Goal: Check status: Check status

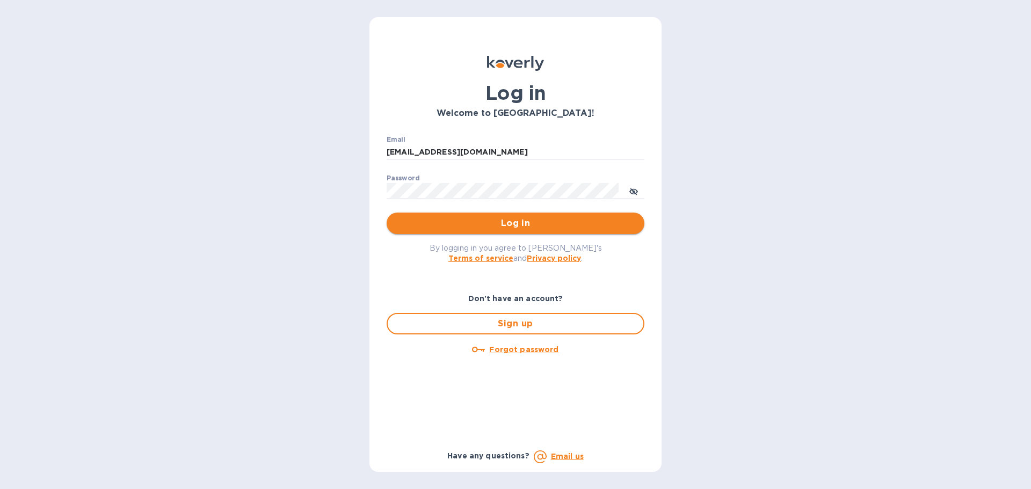
click at [518, 220] on span "Log in" at bounding box center [515, 223] width 241 height 13
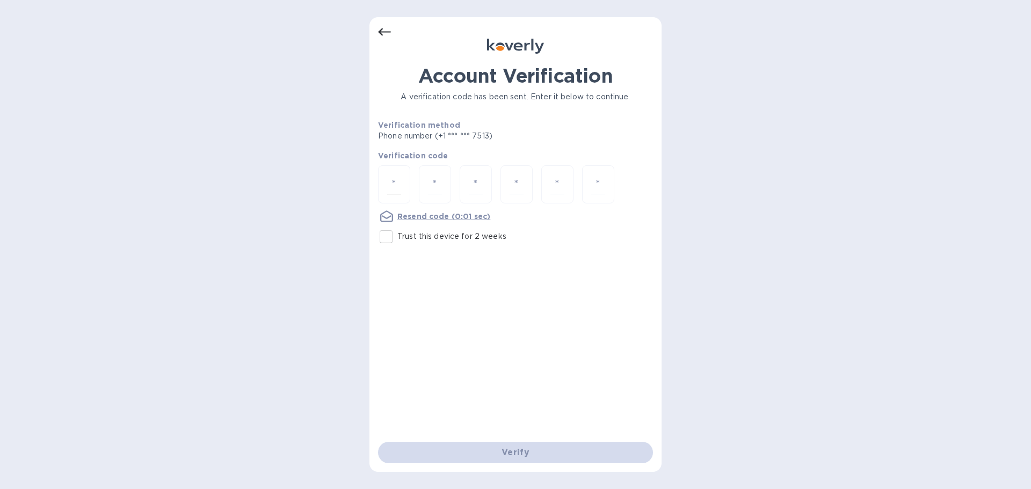
click at [396, 190] on input "number" at bounding box center [394, 185] width 14 height 20
type input "7"
type input "8"
type input "4"
type input "6"
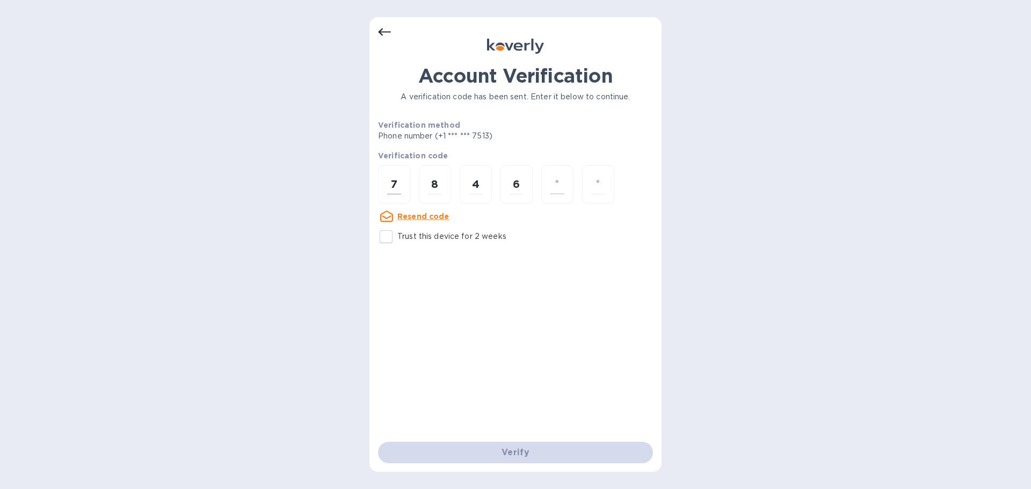
type input "3"
type input "8"
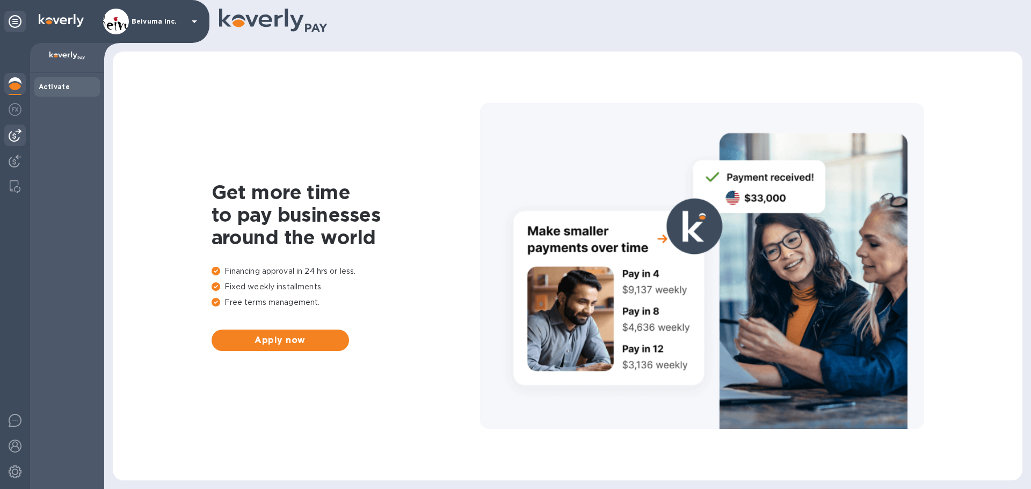
click at [13, 133] on img at bounding box center [15, 135] width 13 height 13
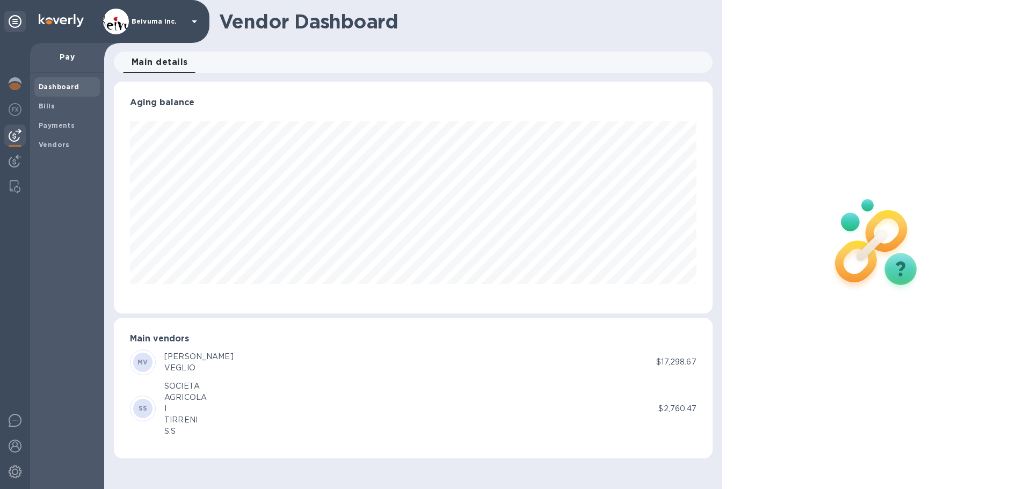
scroll to position [232, 598]
click at [50, 129] on b "Payments" at bounding box center [57, 125] width 36 height 8
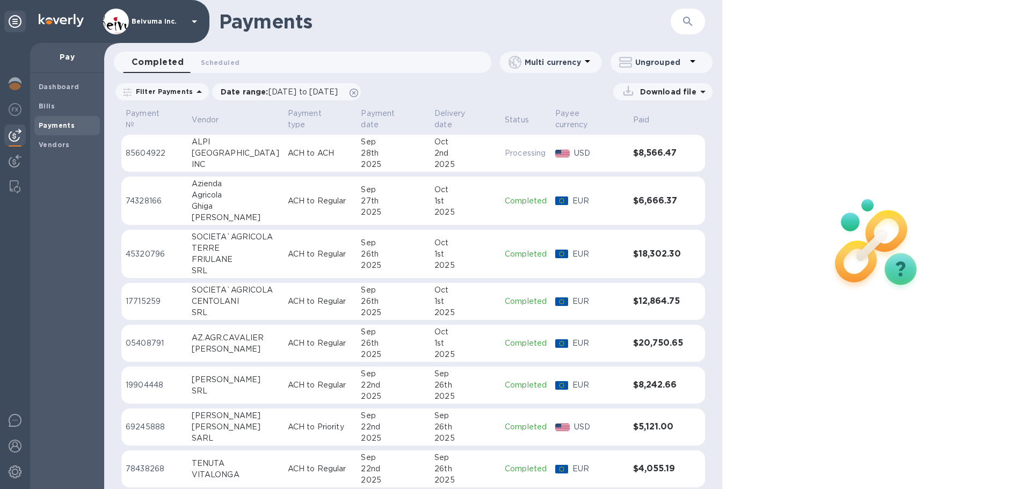
click at [687, 21] on icon "button" at bounding box center [687, 21] width 13 height 13
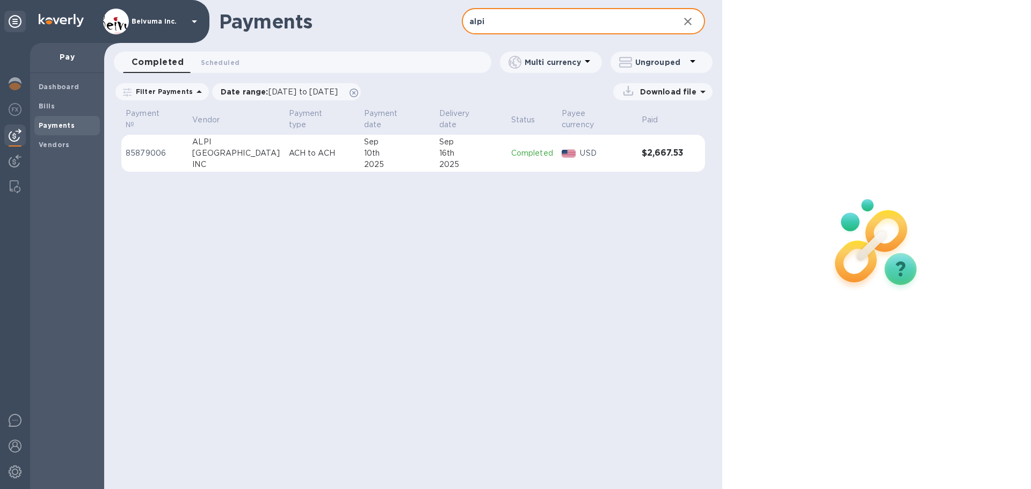
type input "alpi"
click at [439, 159] on div "16th" at bounding box center [470, 153] width 63 height 11
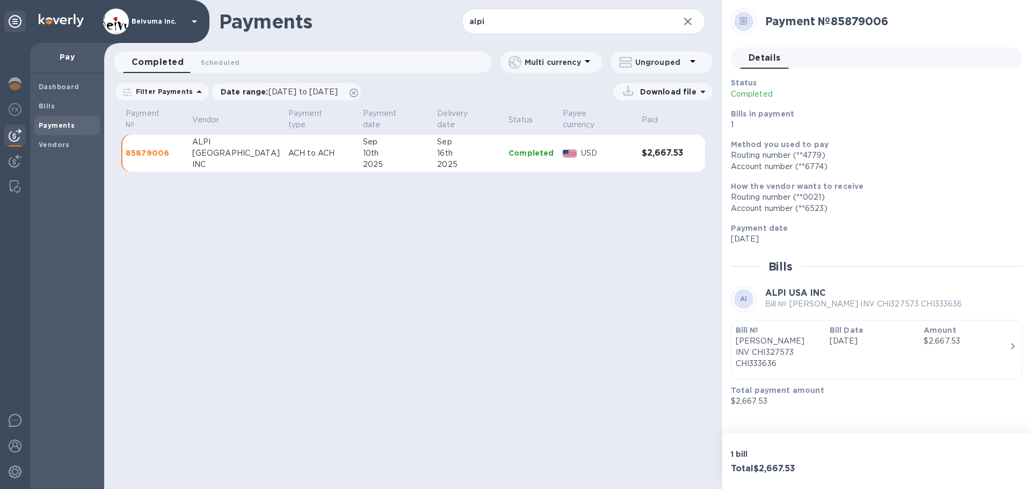
click at [687, 20] on icon "button" at bounding box center [687, 21] width 13 height 13
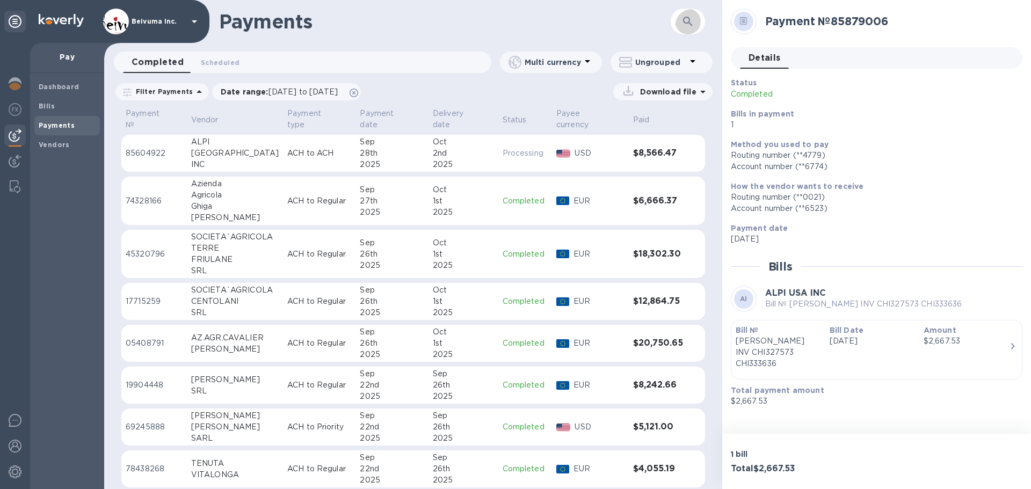
click at [688, 22] on icon "button" at bounding box center [687, 21] width 13 height 13
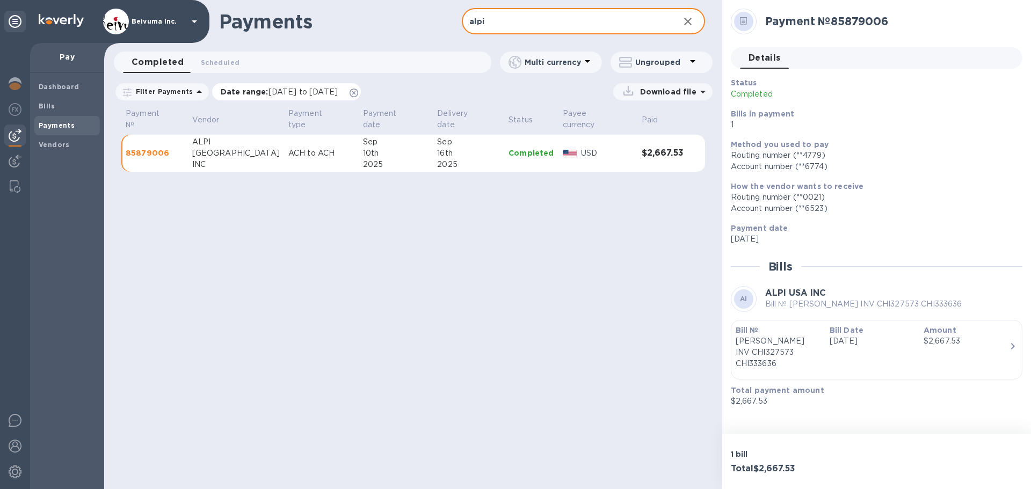
type input "alpi"
click at [315, 96] on span "[DATE] to [DATE]" at bounding box center [302, 92] width 69 height 9
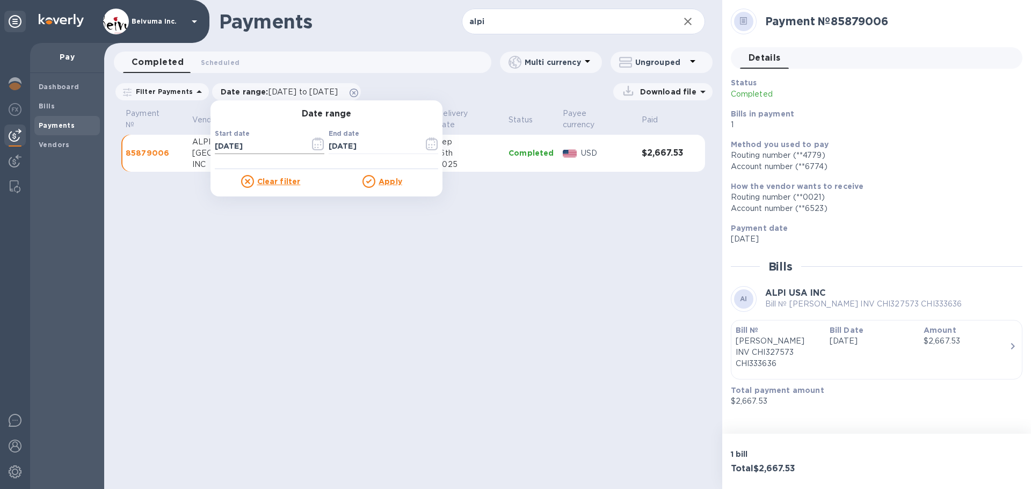
click at [278, 155] on input "[DATE]" at bounding box center [258, 147] width 86 height 16
type input "[DATE]"
click at [397, 184] on u "Apply" at bounding box center [391, 181] width 24 height 9
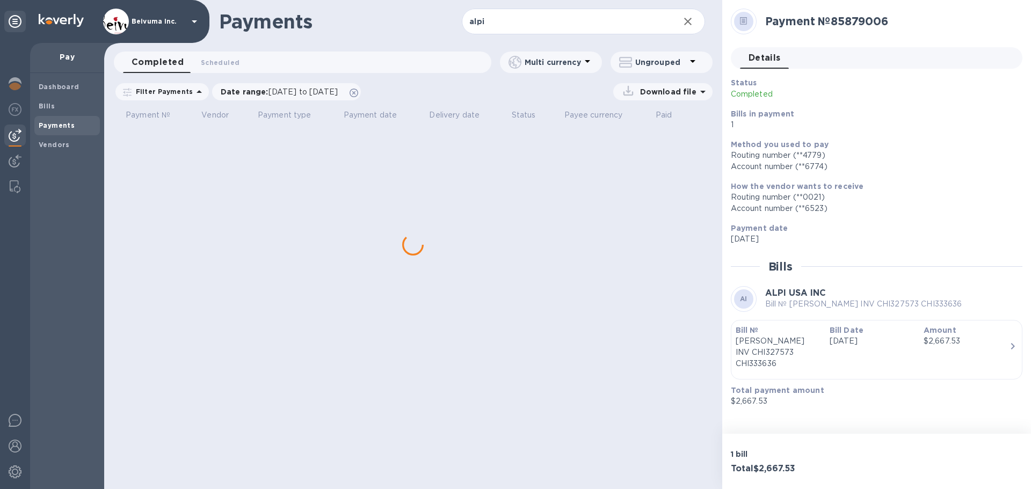
click at [397, 184] on div "Payments alpi ​ Completed 0 Scheduled 0 Multi currency Ungrouped Filter Payment…" at bounding box center [413, 244] width 618 height 489
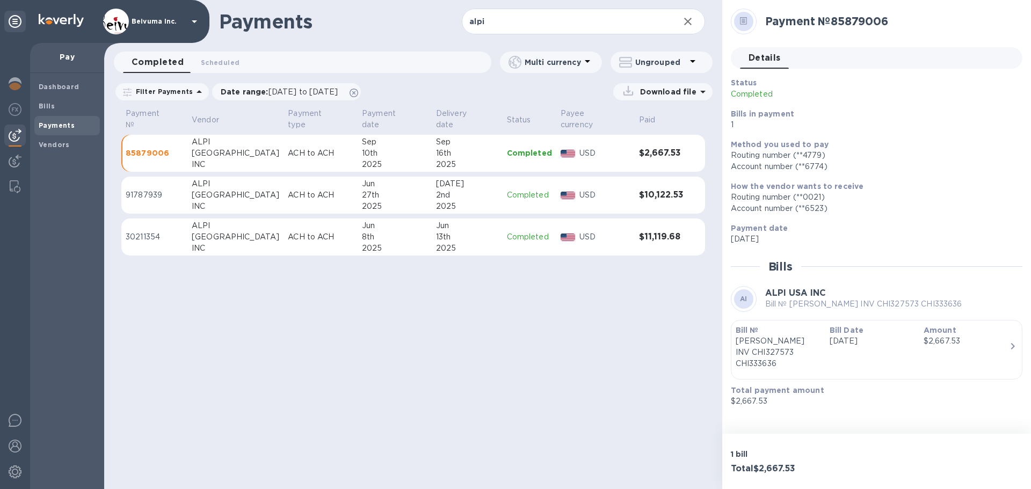
click at [288, 243] on p "ACH to ACH" at bounding box center [321, 236] width 66 height 11
click at [362, 199] on div "27th" at bounding box center [395, 195] width 66 height 11
click at [436, 243] on div "13th" at bounding box center [467, 236] width 62 height 11
click at [436, 201] on div "2nd" at bounding box center [467, 195] width 62 height 11
click at [226, 63] on span "Scheduled 0" at bounding box center [220, 62] width 39 height 11
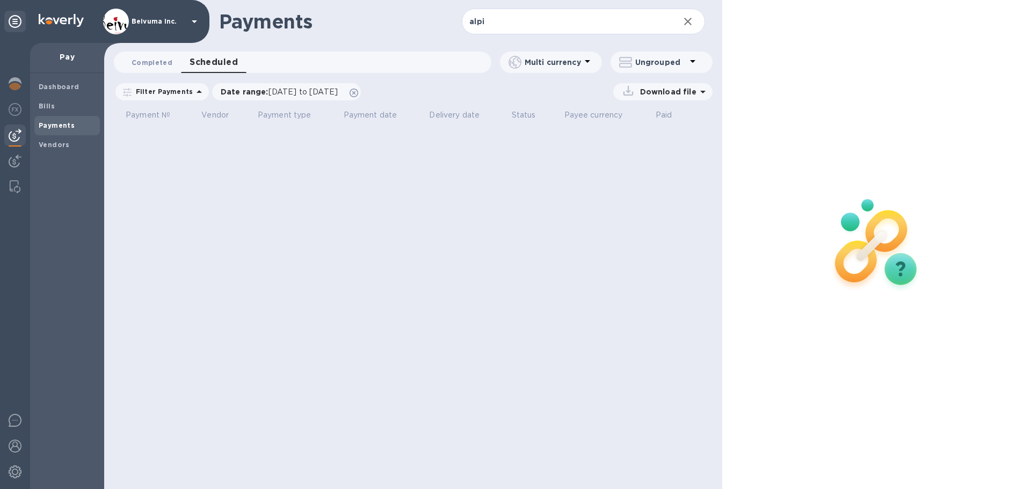
click at [161, 62] on span "Completed 0" at bounding box center [152, 62] width 41 height 11
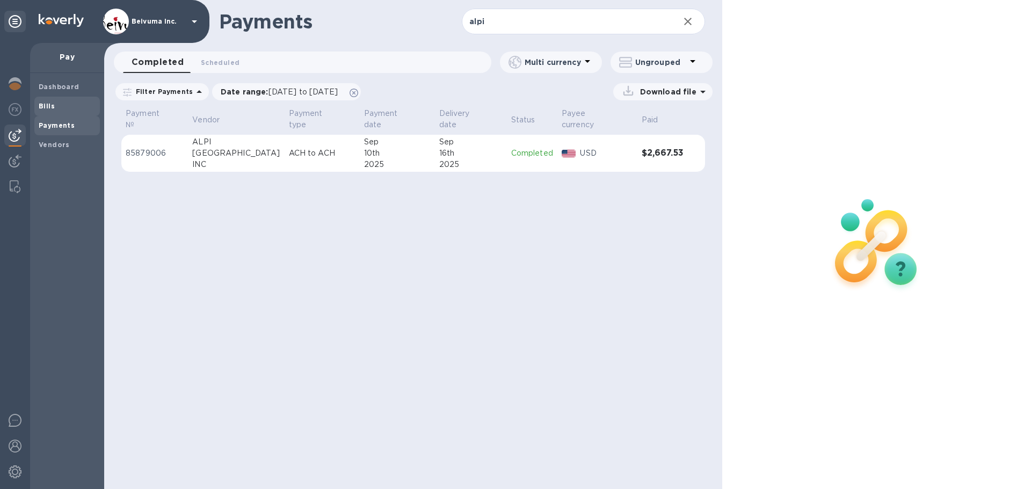
click at [50, 109] on b "Bills" at bounding box center [47, 106] width 16 height 8
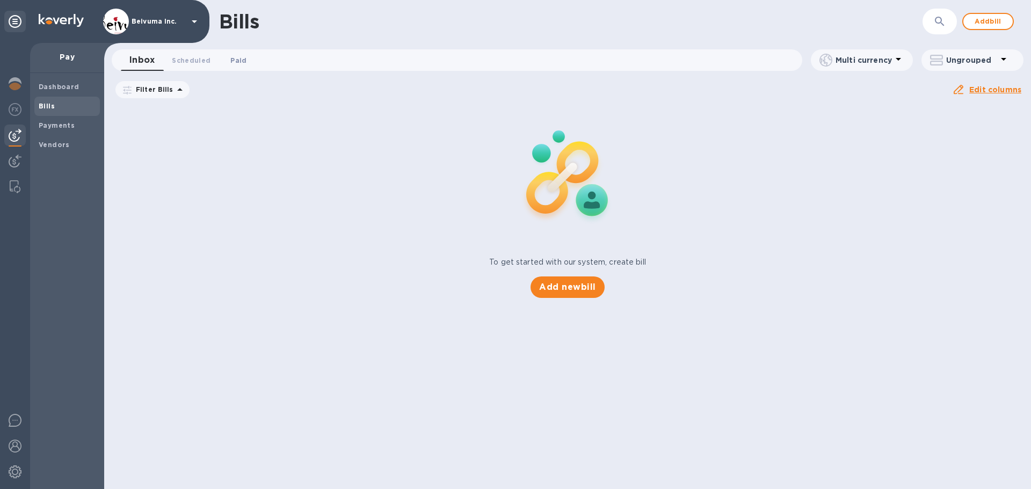
click at [237, 61] on span "Paid 0" at bounding box center [238, 60] width 16 height 11
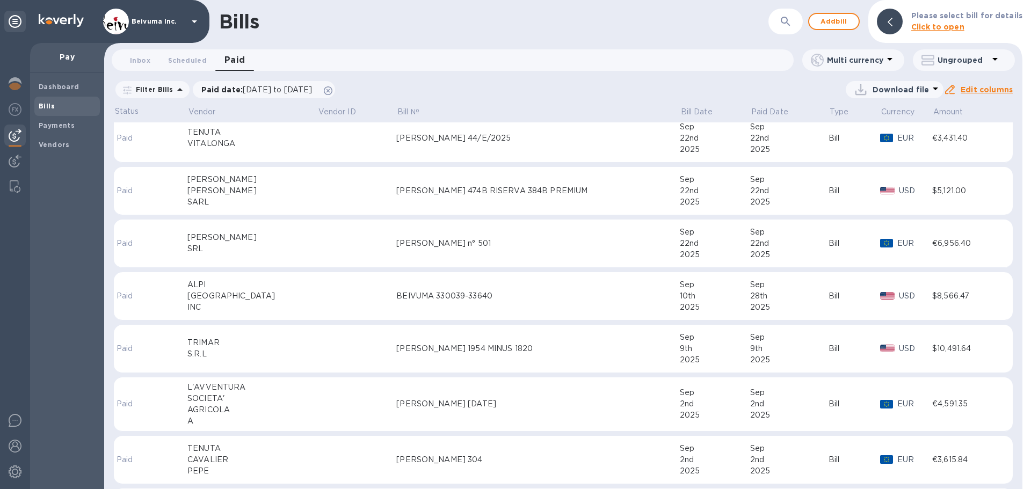
scroll to position [251, 0]
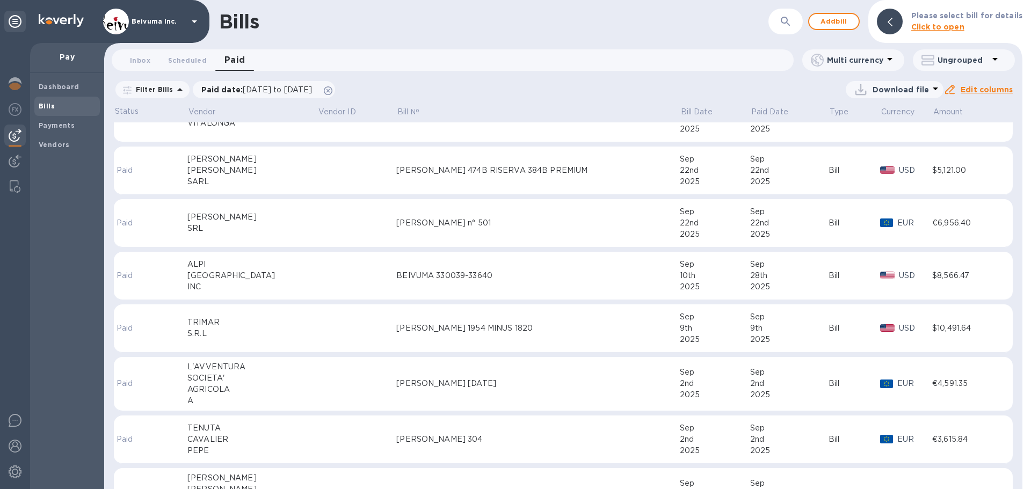
click at [457, 281] on div "BEIVUMA 330039-33640" at bounding box center [538, 275] width 284 height 11
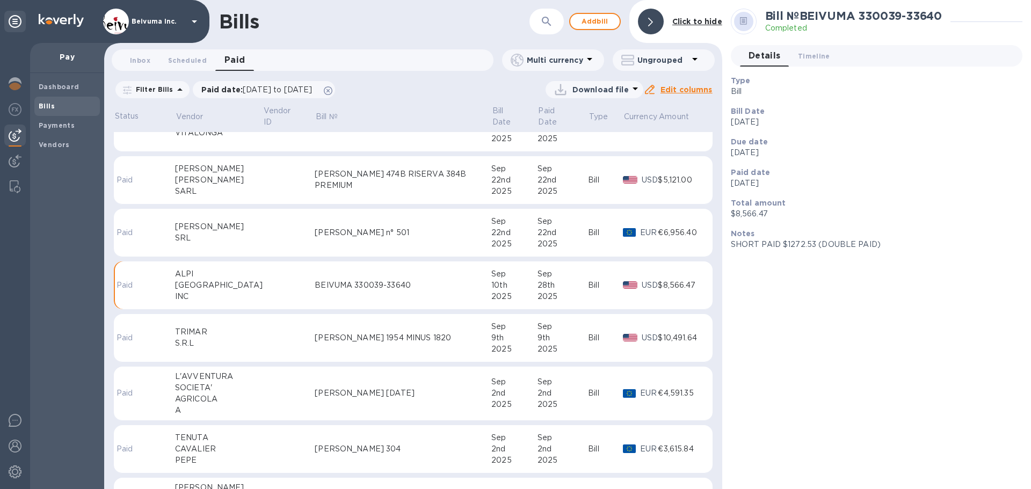
scroll to position [251, 0]
click at [774, 246] on p "SHORT PAID $1272.53 (DOUBLE PAID)" at bounding box center [872, 244] width 283 height 11
click at [813, 53] on span "Timeline 0" at bounding box center [814, 55] width 32 height 11
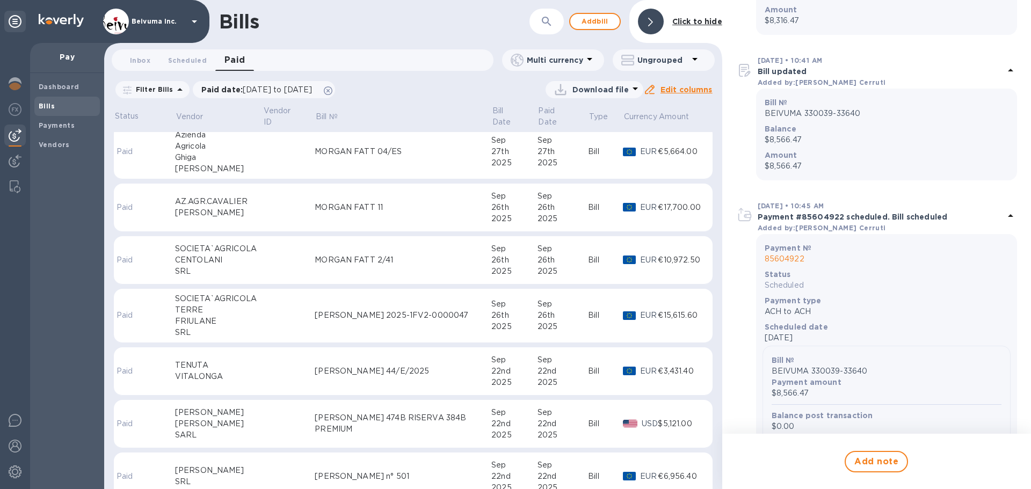
scroll to position [0, 0]
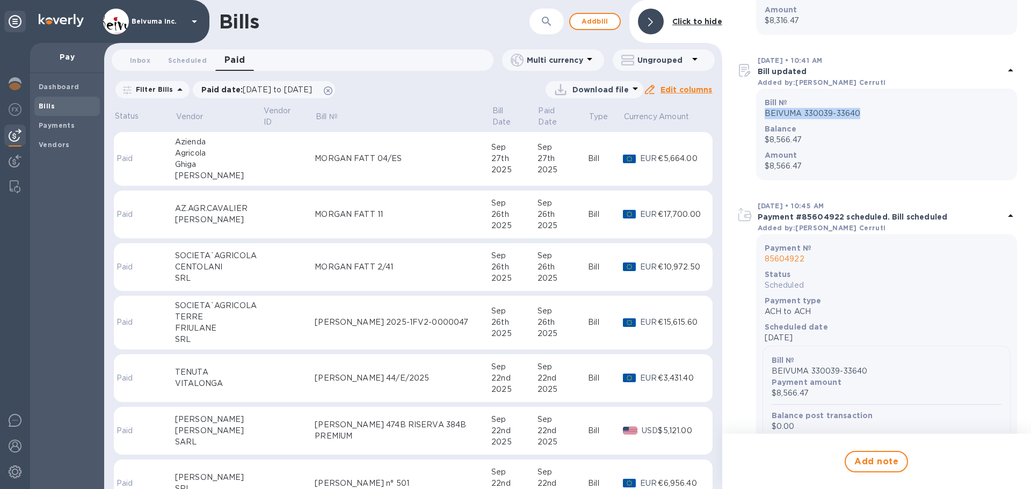
drag, startPoint x: 870, startPoint y: 135, endPoint x: 762, endPoint y: 137, distance: 107.9
click at [762, 121] on div "Bill № BEIVUMA 330039-33640" at bounding box center [886, 108] width 248 height 26
click at [547, 19] on icon "button" at bounding box center [546, 21] width 13 height 13
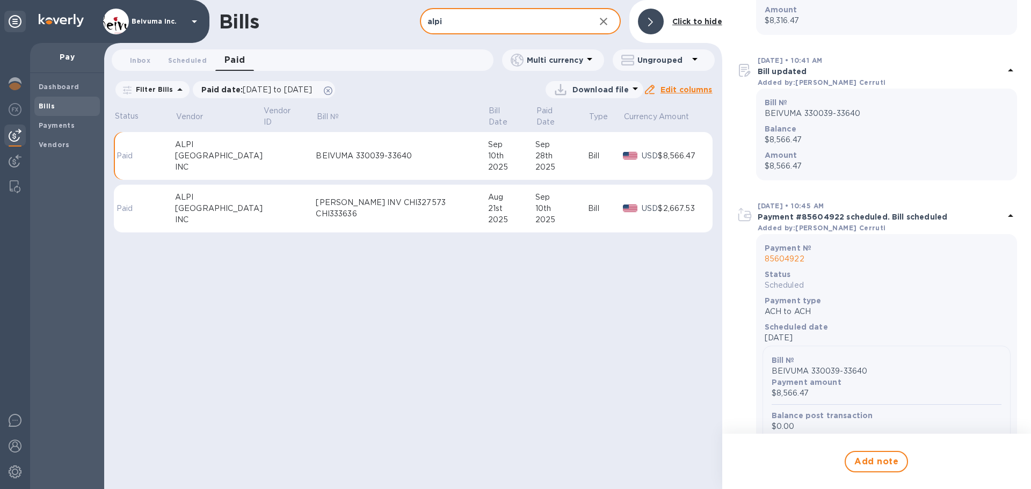
type input "alpi"
click at [394, 219] on div "[PERSON_NAME] INV CHI327573 CHI333636" at bounding box center [402, 208] width 172 height 23
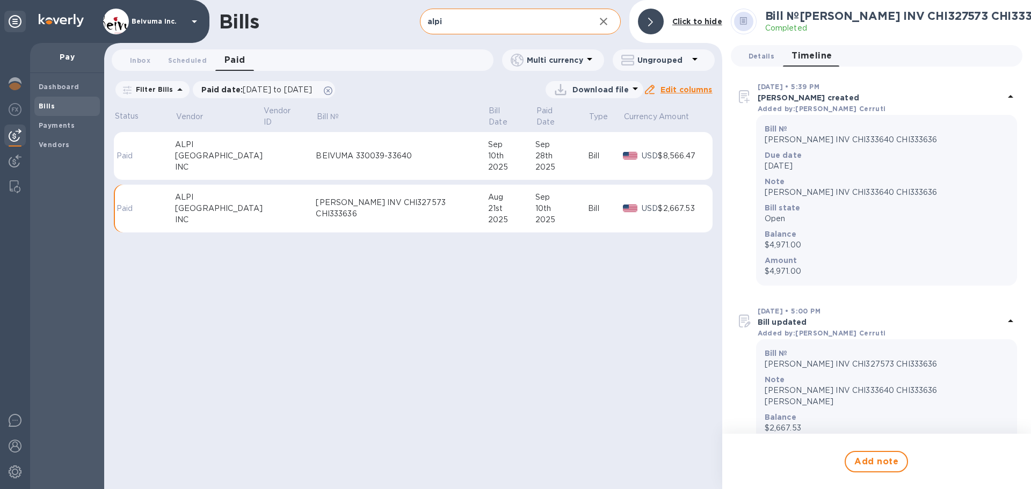
click at [754, 57] on span "Details 0" at bounding box center [762, 55] width 26 height 11
